Goal: Task Accomplishment & Management: Manage account settings

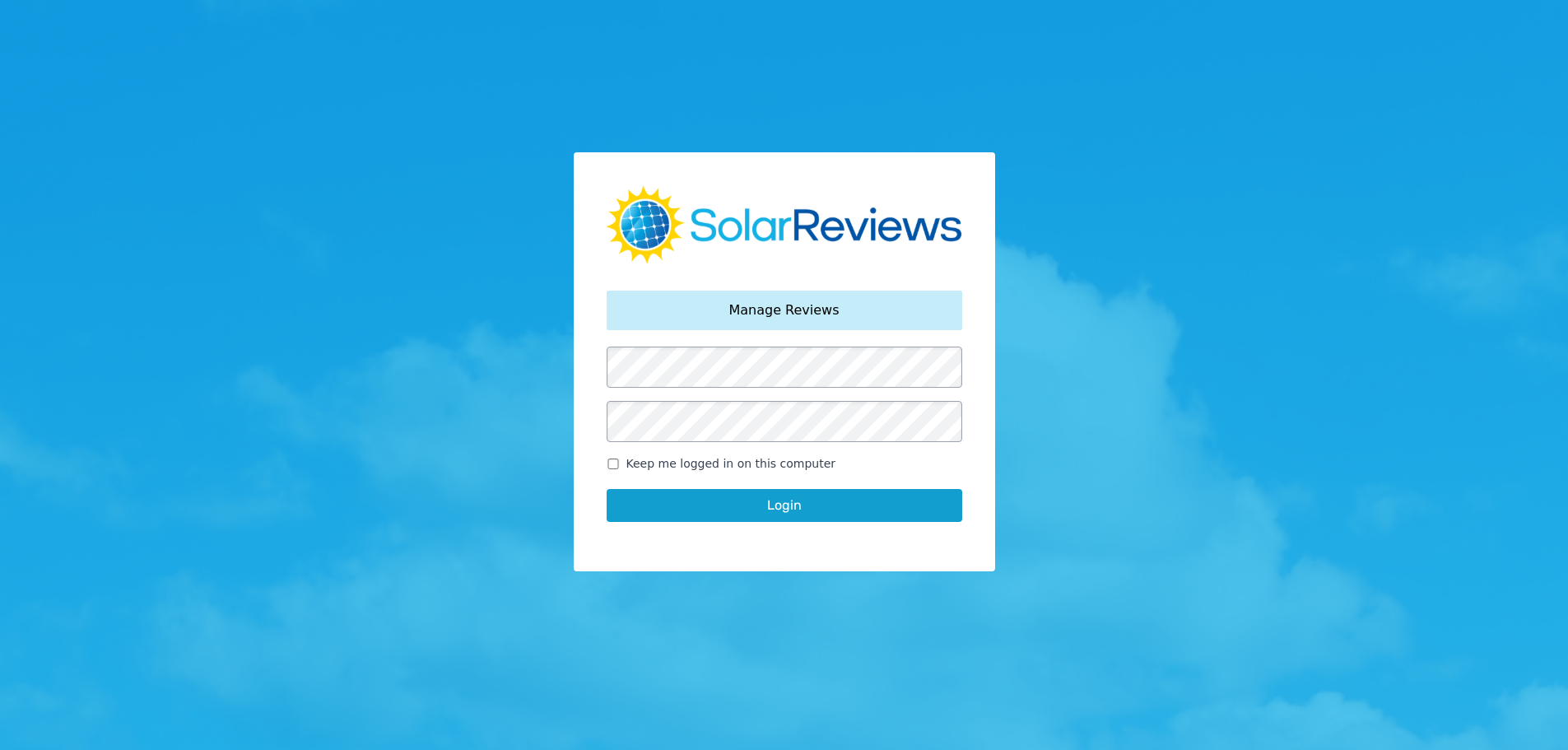
click at [823, 504] on button "Login" at bounding box center [784, 505] width 356 height 33
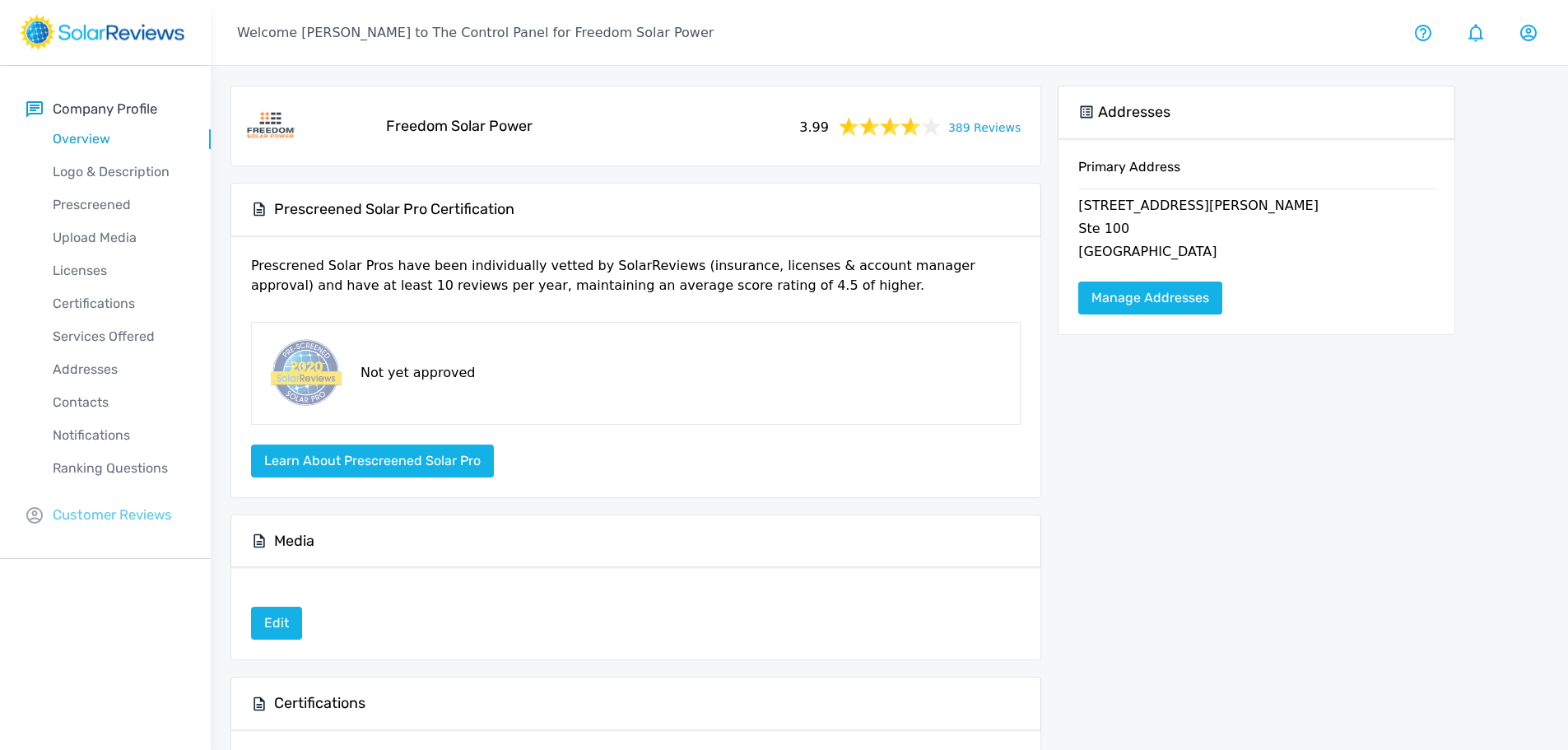
click at [109, 511] on p "Customer Reviews" at bounding box center [113, 515] width 119 height 20
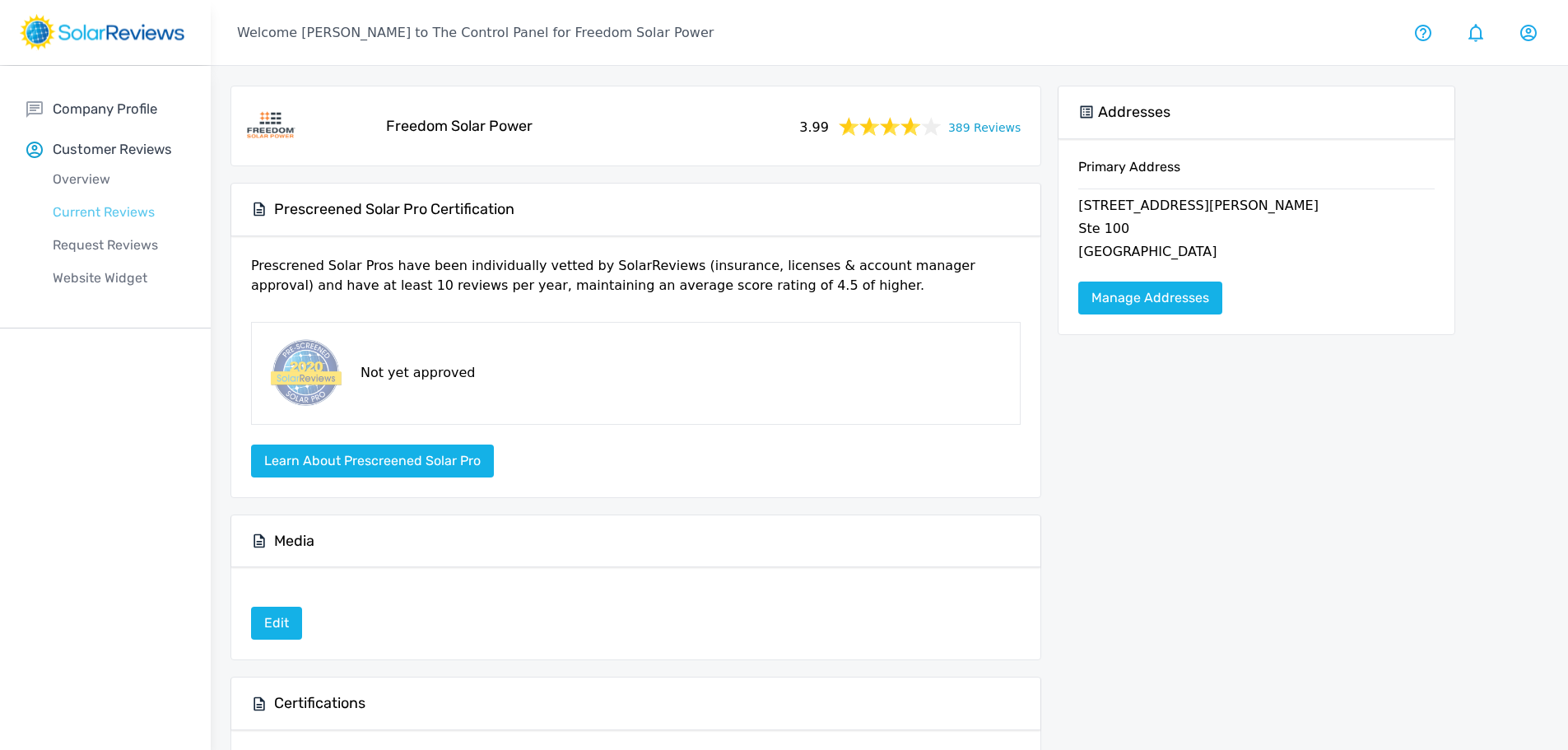
click at [81, 214] on p "Current Reviews" at bounding box center [119, 212] width 184 height 20
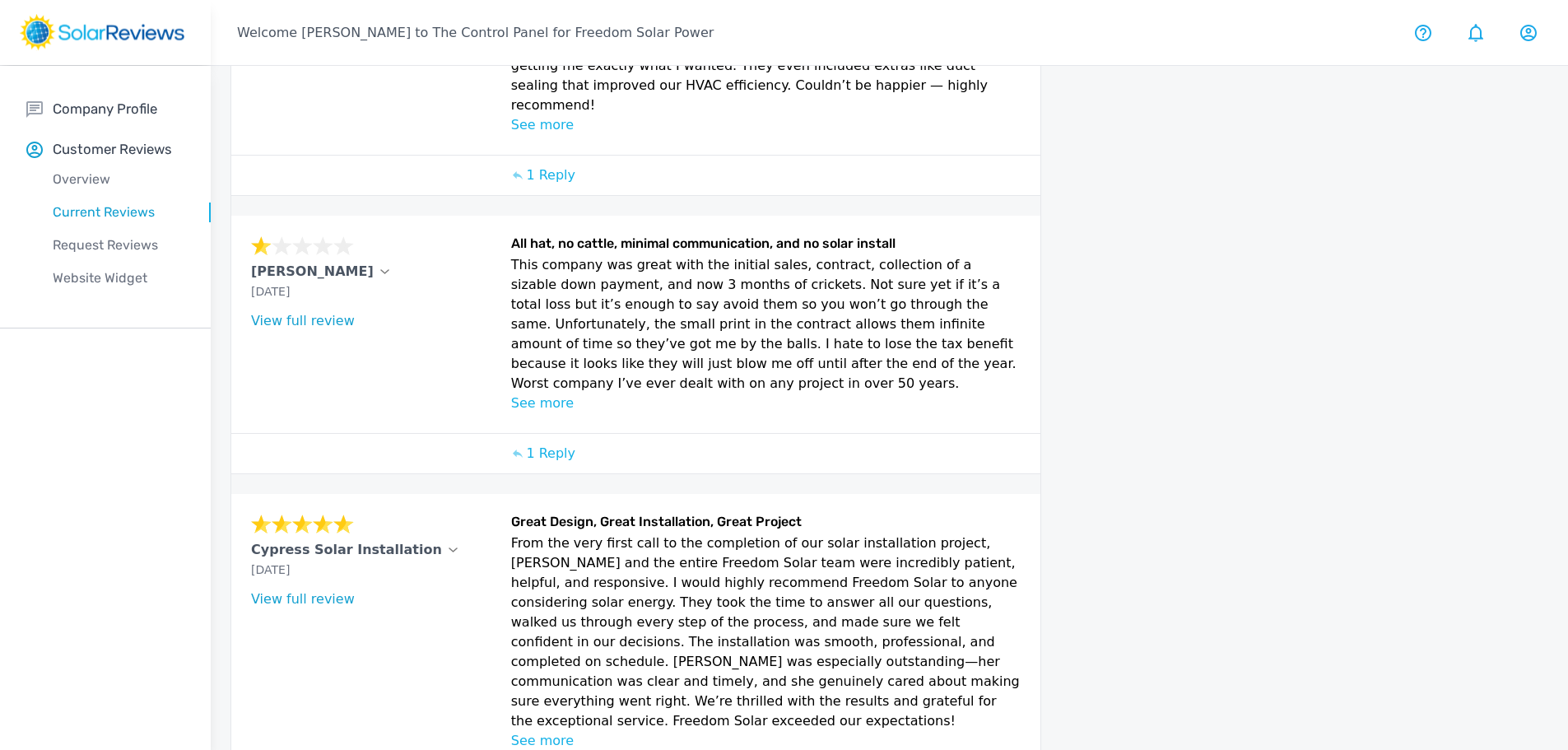
scroll to position [922, 0]
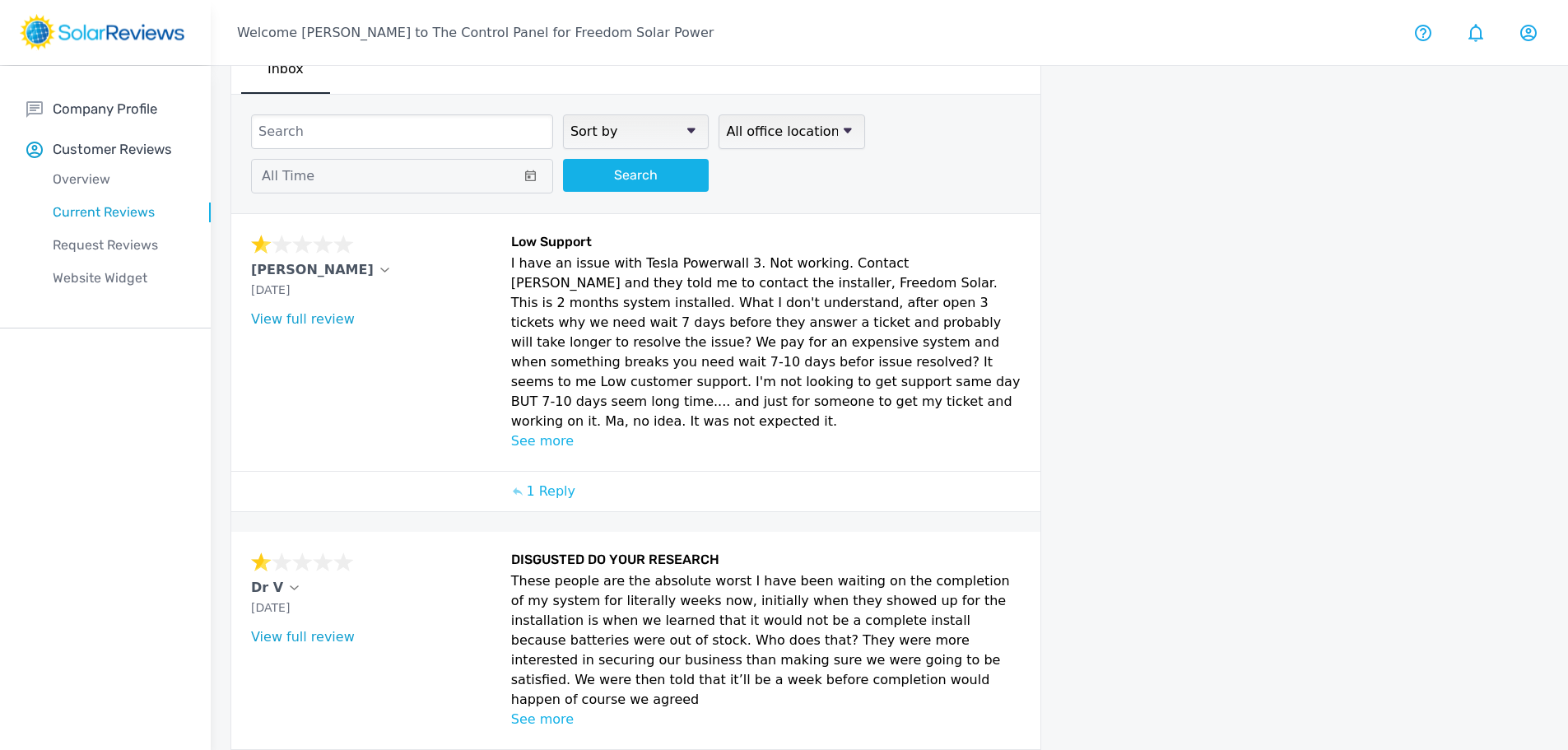
scroll to position [0, 0]
